Goal: Task Accomplishment & Management: Manage account settings

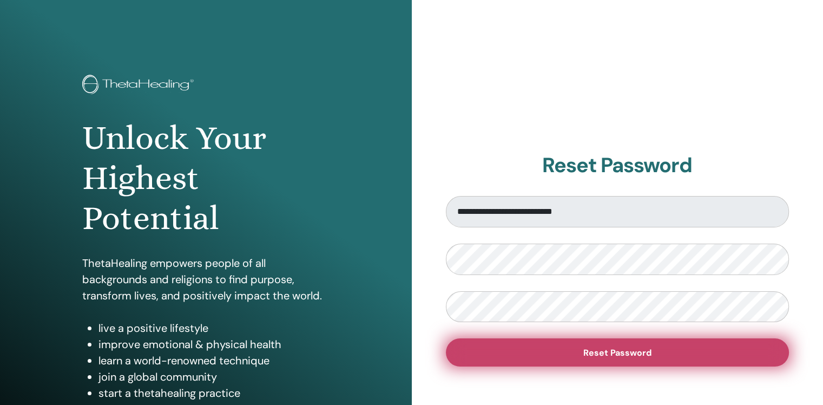
click at [593, 351] on span "Reset Password" at bounding box center [617, 352] width 68 height 11
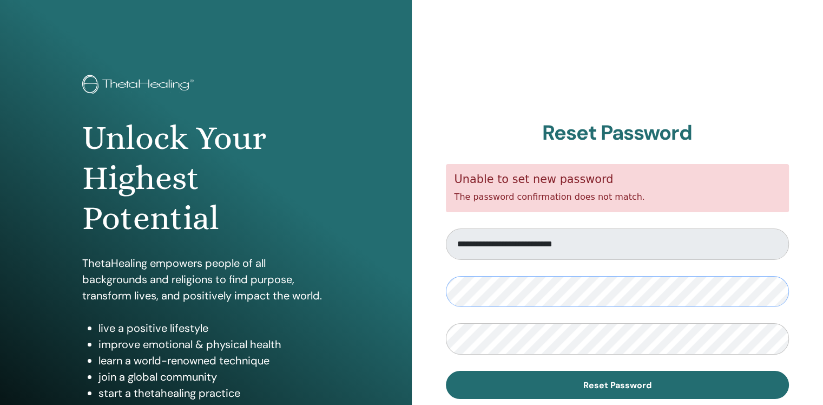
click at [441, 290] on div "**********" at bounding box center [618, 259] width 412 height 519
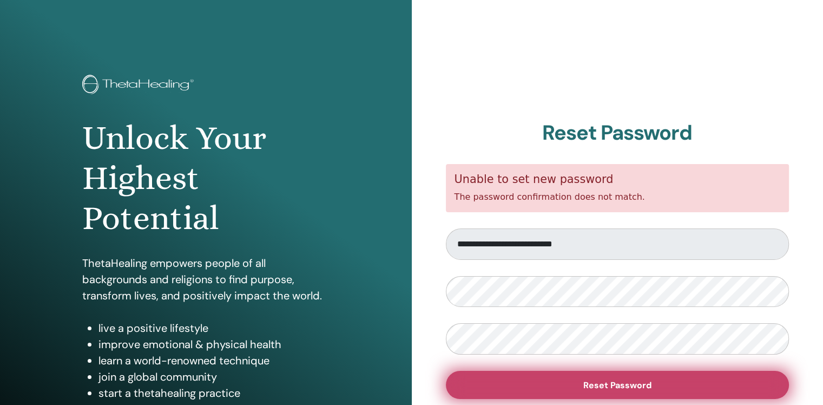
click at [584, 384] on span "Reset Password" at bounding box center [617, 384] width 68 height 11
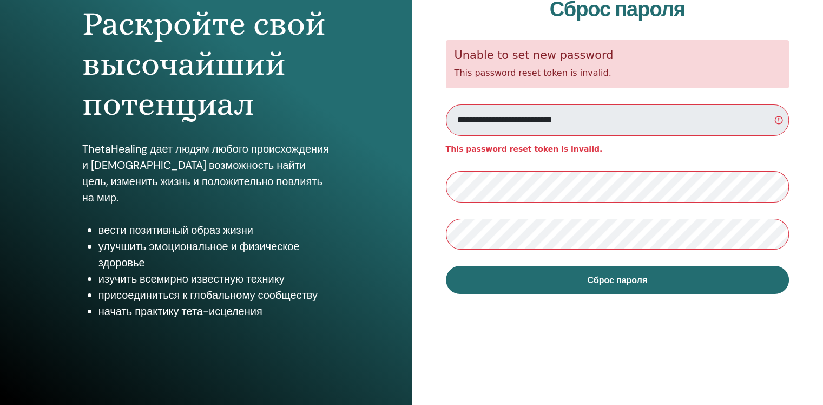
scroll to position [115, 0]
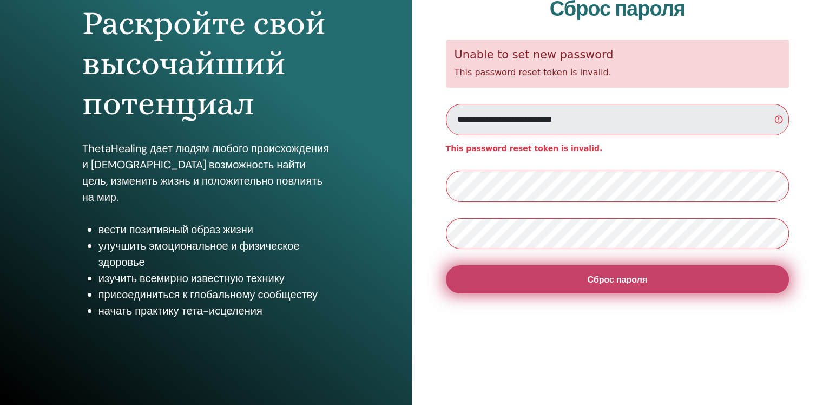
click at [597, 281] on span "Сброс пароля" at bounding box center [617, 279] width 60 height 11
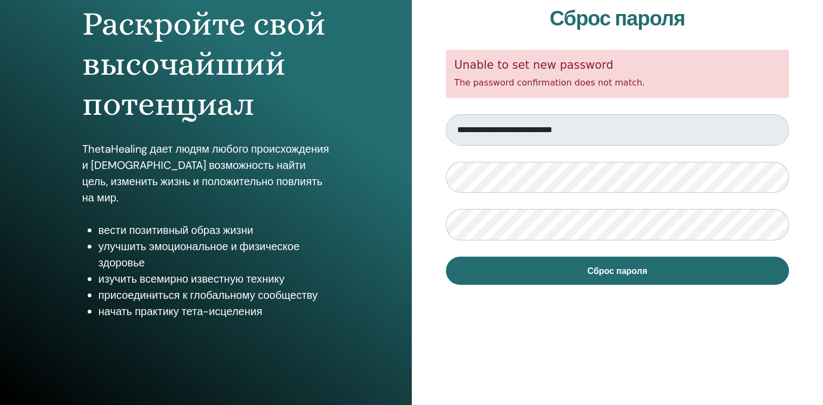
scroll to position [115, 0]
